Goal: Information Seeking & Learning: Learn about a topic

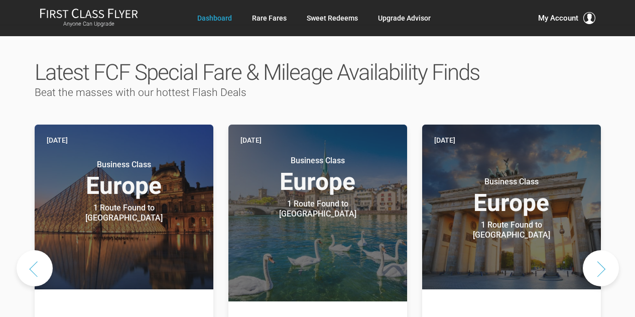
scroll to position [415, 0]
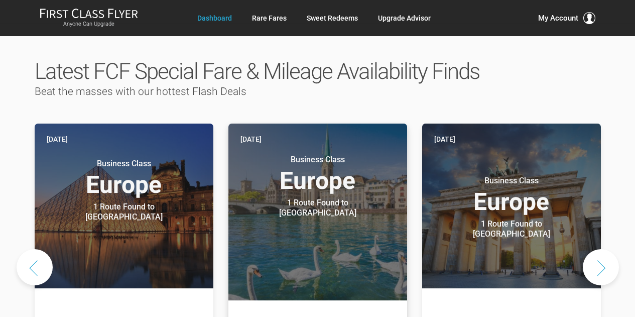
click at [249, 129] on h3 "Business Class Europe" at bounding box center [317, 174] width 155 height 38
click at [307, 129] on h3 "Business Class Europe" at bounding box center [317, 174] width 155 height 38
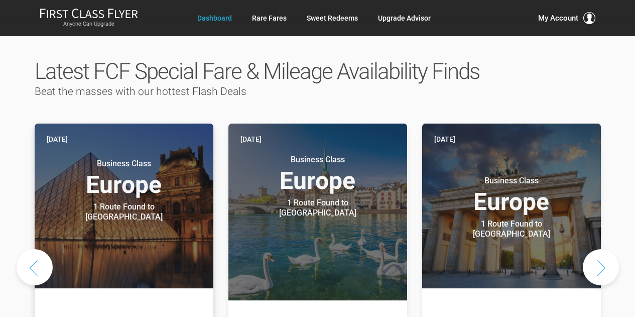
click at [120, 129] on h3 "Business Class Europe" at bounding box center [124, 178] width 155 height 38
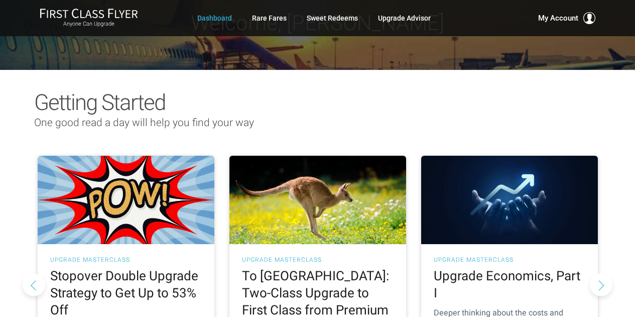
scroll to position [0, 0]
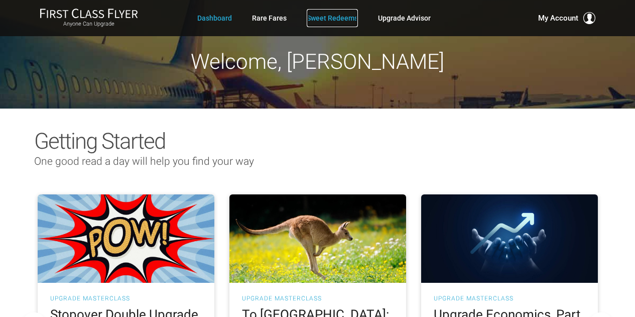
click at [313, 18] on link "Sweet Redeems" at bounding box center [332, 18] width 51 height 18
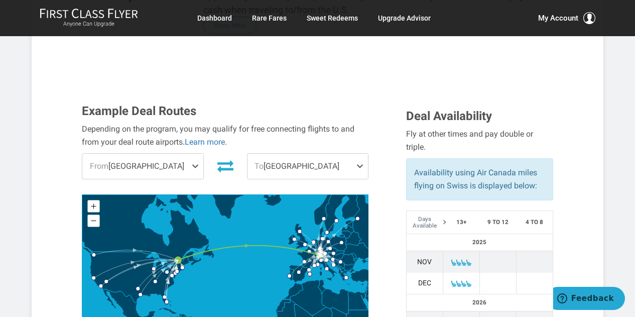
scroll to position [321, 0]
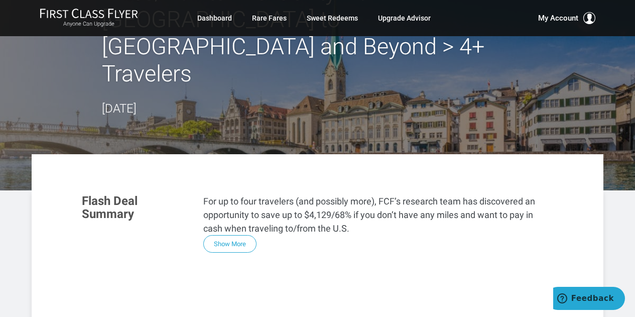
scroll to position [98, 0]
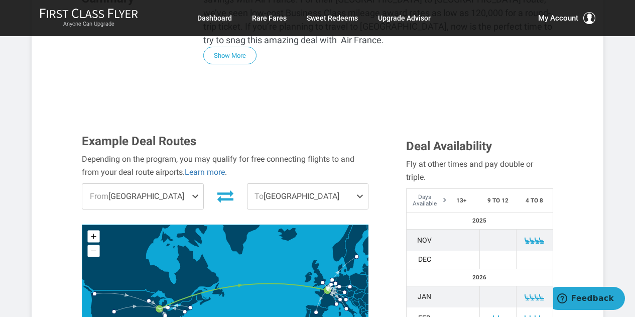
scroll to position [337, 0]
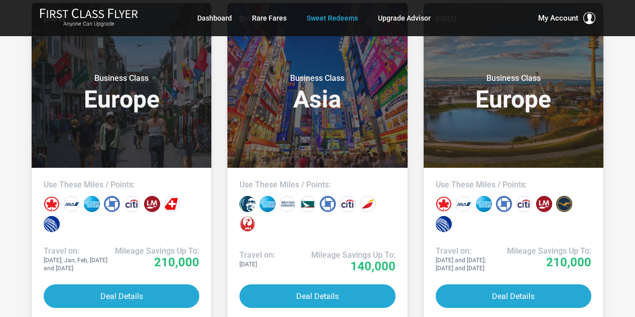
scroll to position [583, 0]
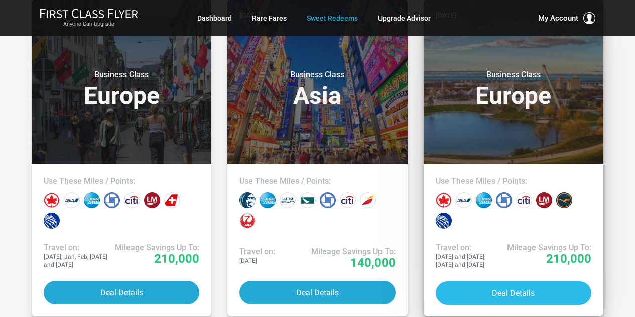
click at [472, 283] on button "Deal Details" at bounding box center [514, 293] width 156 height 24
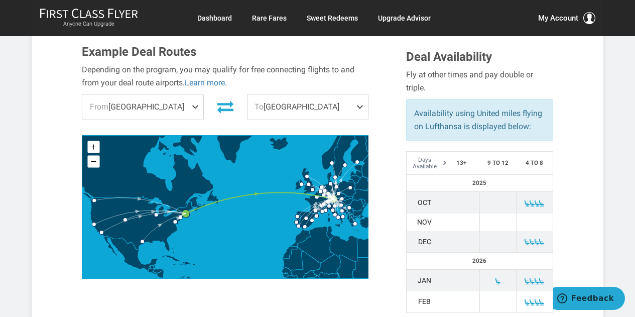
scroll to position [323, 0]
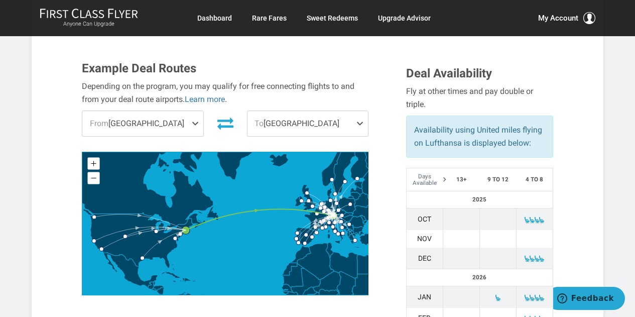
click at [314, 111] on span "To Munich" at bounding box center [307, 123] width 120 height 25
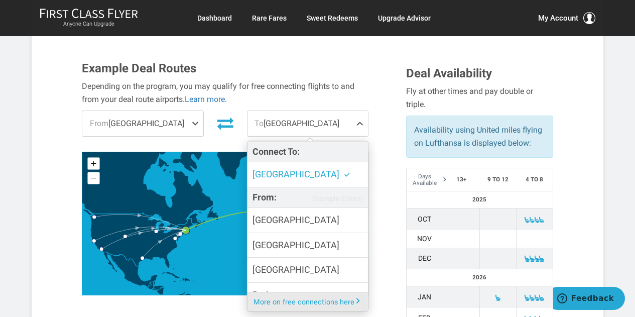
click at [192, 111] on span at bounding box center [197, 123] width 12 height 25
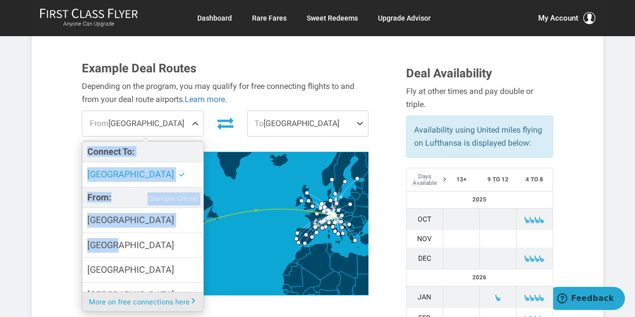
drag, startPoint x: 192, startPoint y: 95, endPoint x: 198, endPoint y: 200, distance: 105.1
click at [198, 137] on div "From Boston Connect To: Boston From: (Sample Cities) Chicago Denver Houston Los…" at bounding box center [142, 123] width 137 height 26
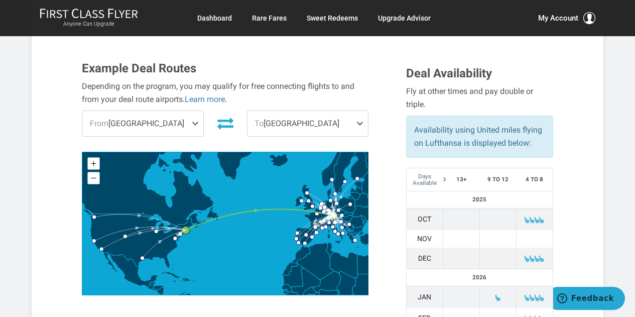
click at [187, 111] on span "From Boston" at bounding box center [142, 123] width 120 height 25
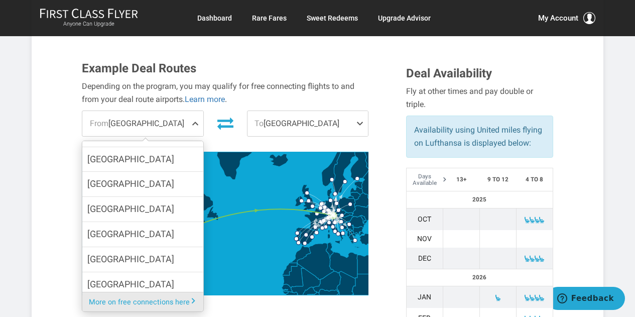
scroll to position [88, 0]
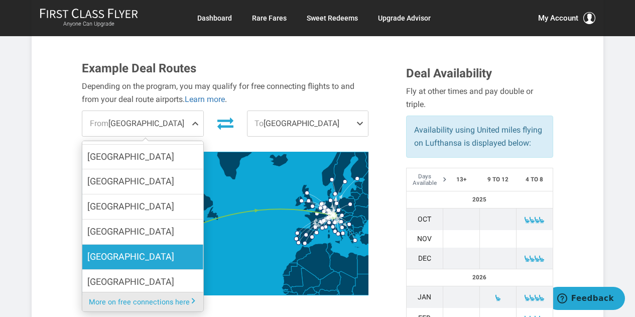
click at [155, 244] on label "[GEOGRAPHIC_DATA]" at bounding box center [142, 256] width 120 height 25
click at [0, 0] on input "[GEOGRAPHIC_DATA]" at bounding box center [0, 0] width 0 height 0
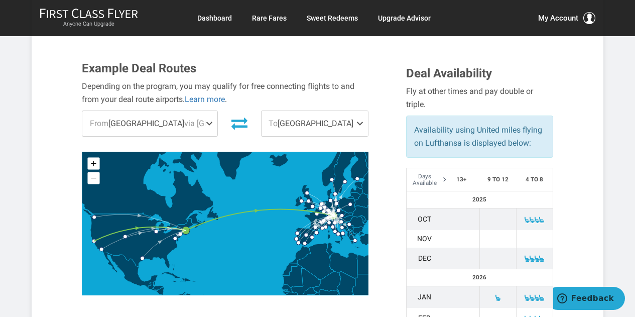
click at [352, 111] on span "To Munich" at bounding box center [315, 123] width 106 height 25
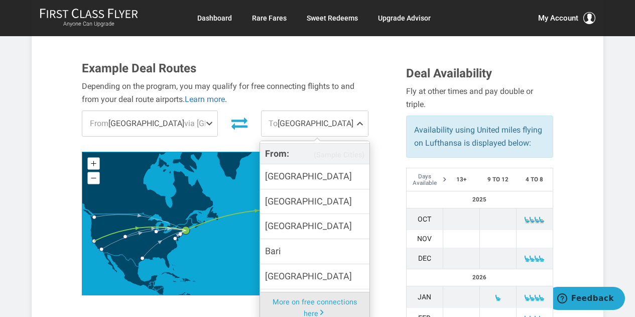
scroll to position [64, 0]
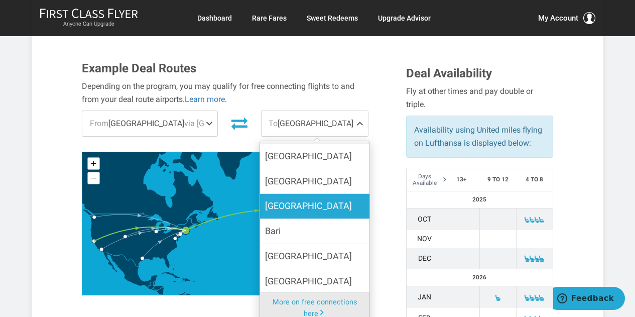
click at [297, 199] on span "[GEOGRAPHIC_DATA]" at bounding box center [308, 206] width 87 height 15
click at [0, 0] on input "[GEOGRAPHIC_DATA]" at bounding box center [0, 0] width 0 height 0
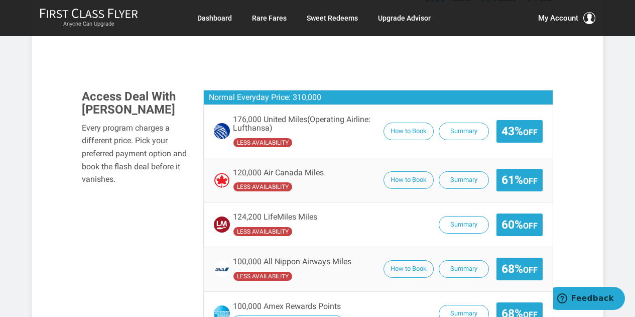
scroll to position [668, 0]
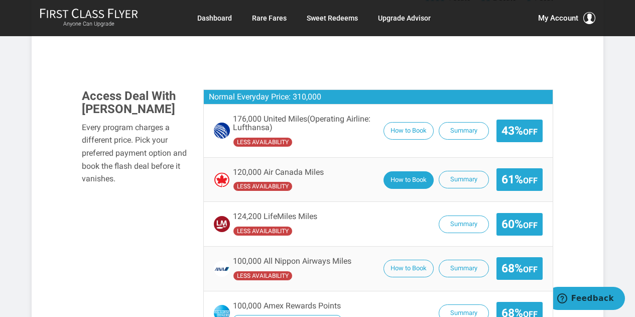
click at [397, 171] on button "How to Book" at bounding box center [409, 180] width 50 height 18
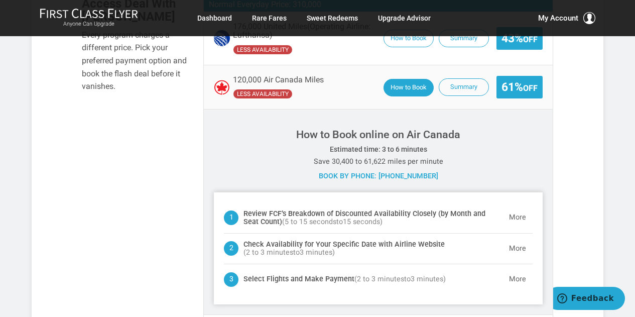
scroll to position [766, 0]
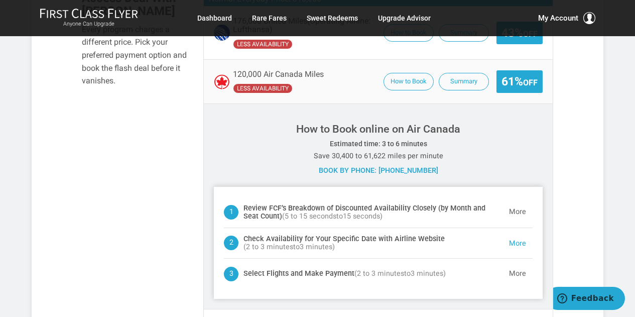
click at [508, 233] on button "More" at bounding box center [517, 243] width 30 height 20
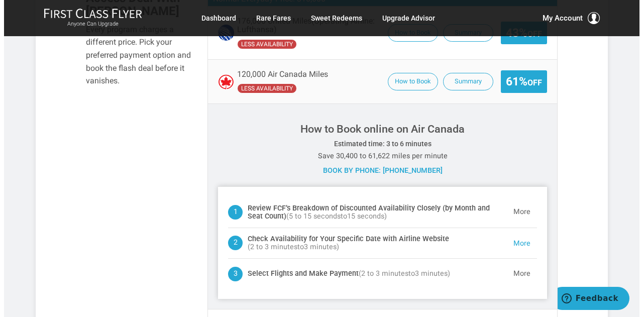
scroll to position [905, 0]
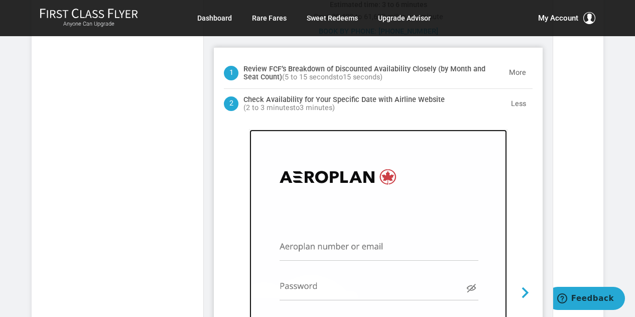
click at [297, 225] on img at bounding box center [377, 268] width 257 height 276
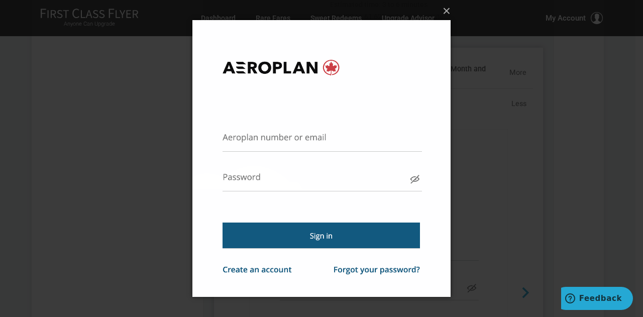
click at [235, 140] on img at bounding box center [321, 158] width 258 height 317
click at [252, 151] on img at bounding box center [321, 158] width 258 height 317
click at [245, 147] on img at bounding box center [321, 158] width 258 height 317
click at [450, 12] on button "×" at bounding box center [324, 11] width 258 height 22
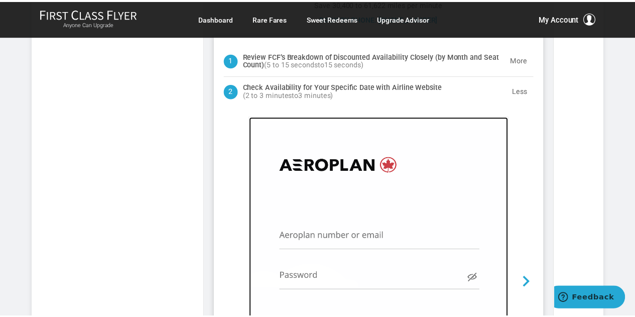
scroll to position [966, 0]
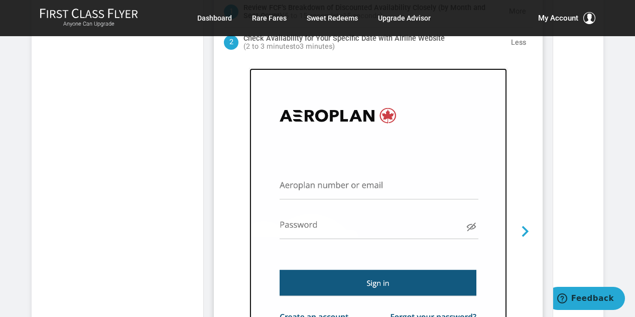
click at [305, 161] on img at bounding box center [377, 206] width 257 height 276
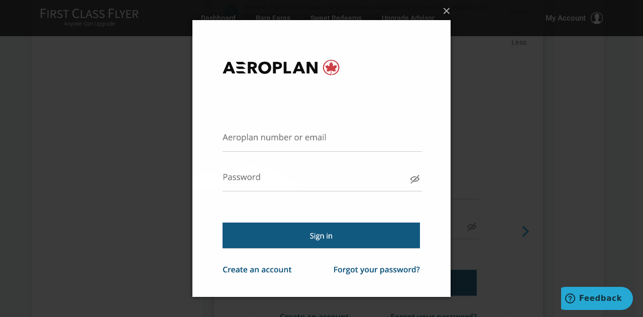
click at [222, 145] on img at bounding box center [321, 158] width 258 height 317
click at [239, 172] on img at bounding box center [321, 158] width 258 height 317
click at [303, 134] on img at bounding box center [321, 158] width 258 height 317
click at [445, 15] on button "×" at bounding box center [324, 11] width 258 height 22
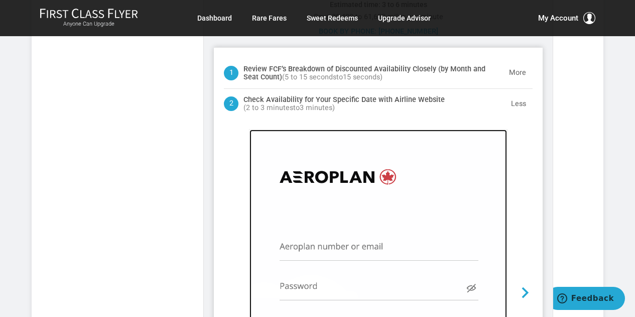
scroll to position [902, 0]
